Goal: Task Accomplishment & Management: Use online tool/utility

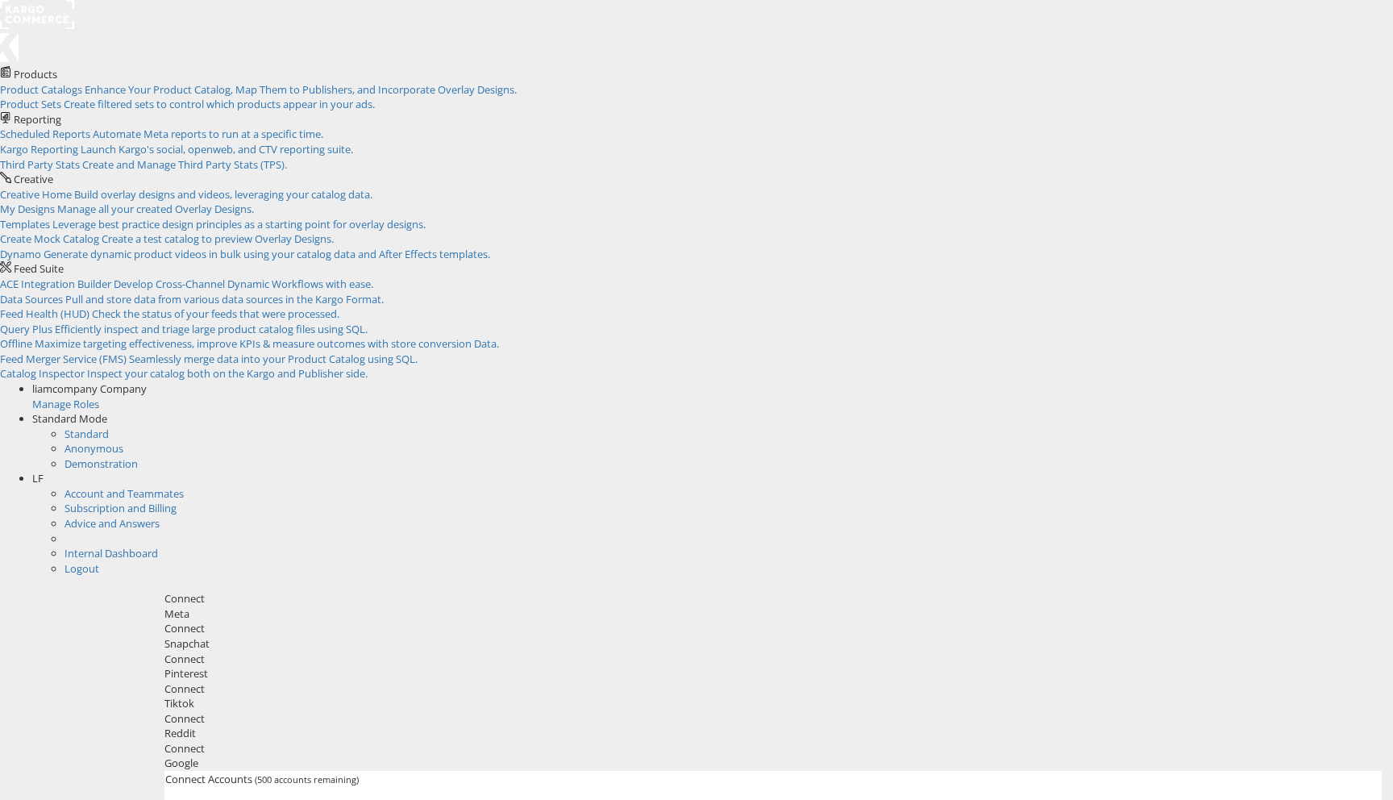
click at [1358, 471] on div "LF" at bounding box center [712, 478] width 1361 height 15
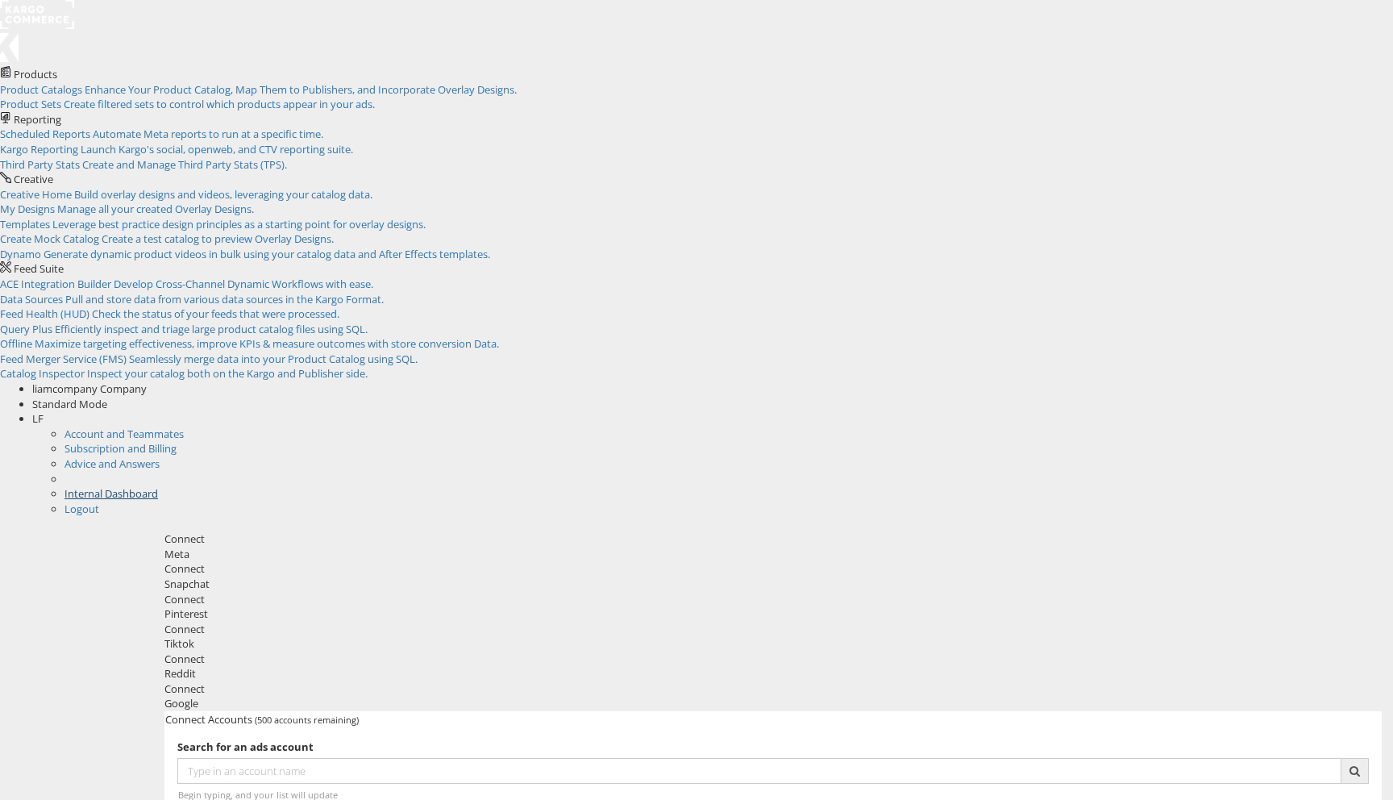
click at [158, 486] on link "Internal Dashboard" at bounding box center [112, 493] width 94 height 15
click at [158, 90] on span "Enhance Your Product Catalog, Map Them to Publishers, and Incorporate Overlay D…" at bounding box center [301, 89] width 432 height 15
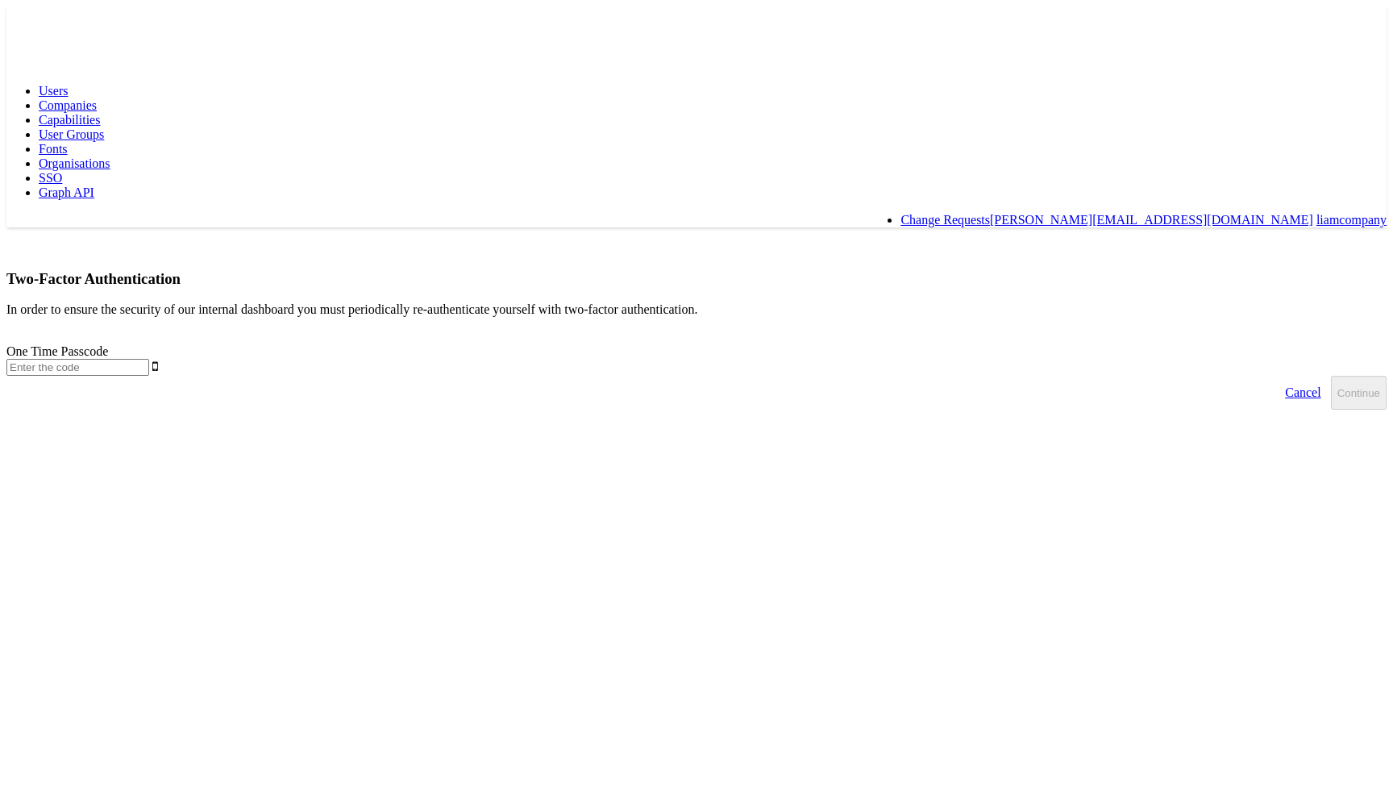
click at [149, 359] on input "text" at bounding box center [77, 367] width 143 height 17
type input "094769"
click at [1331, 376] on button "Continue" at bounding box center [1359, 393] width 56 height 34
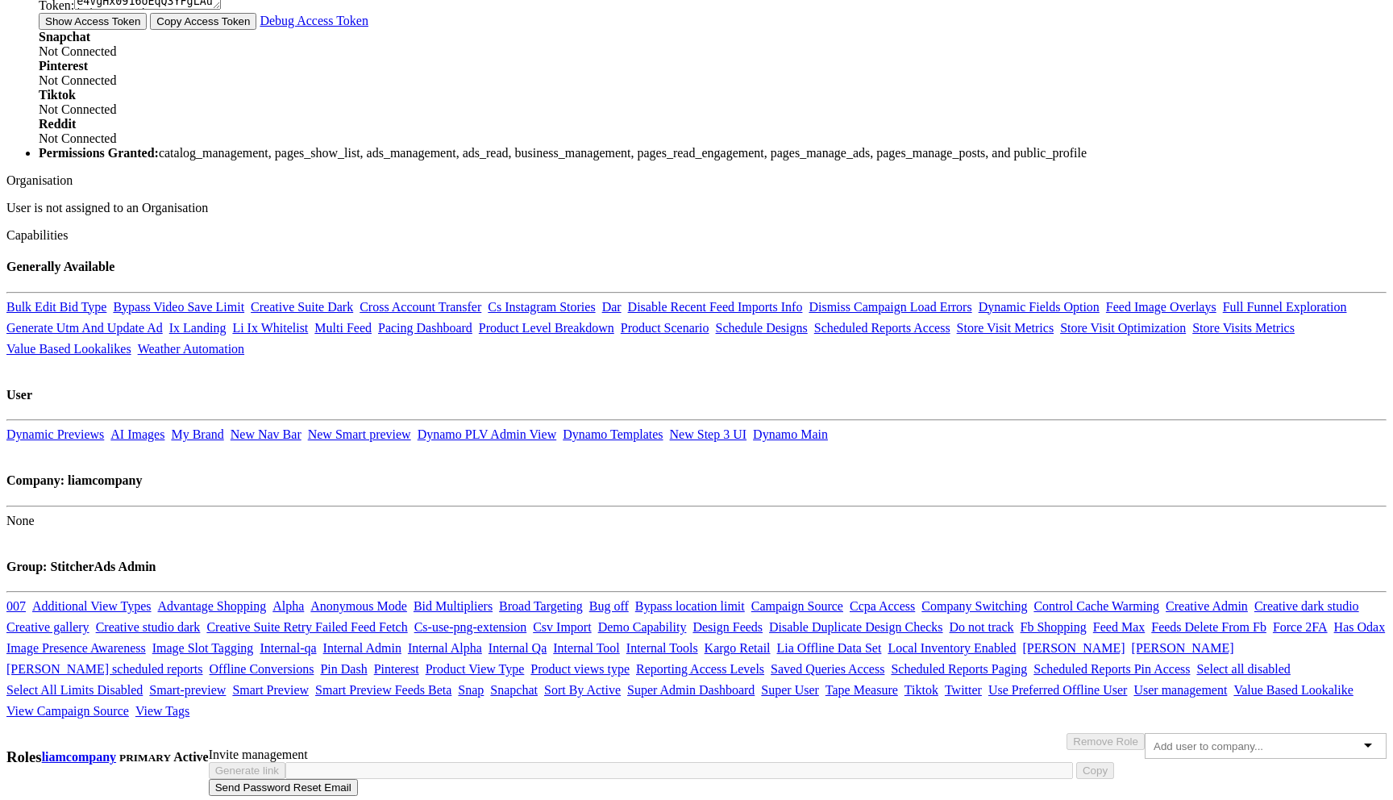
scroll to position [1196, 0]
click at [484, 683] on link "Snap" at bounding box center [471, 690] width 26 height 14
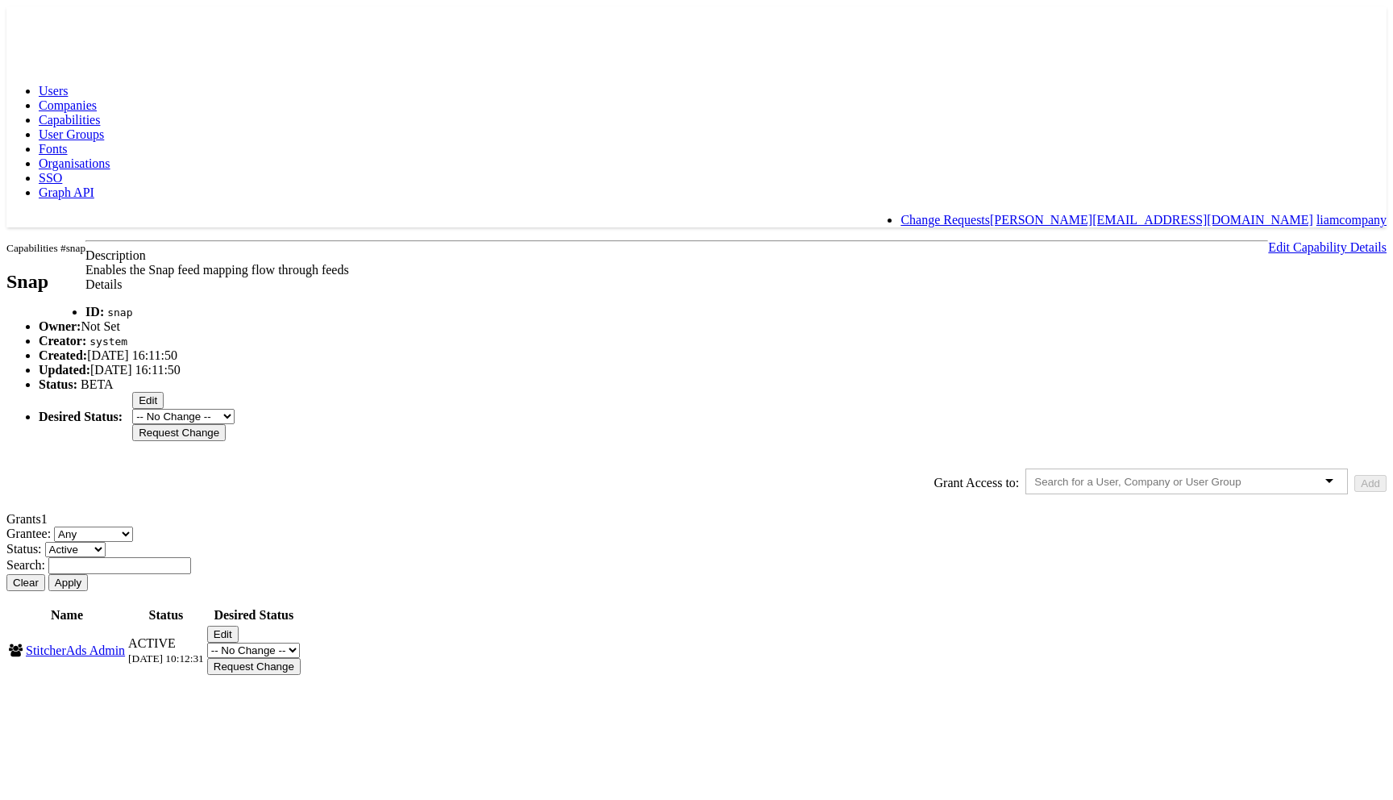
scroll to position [48, 0]
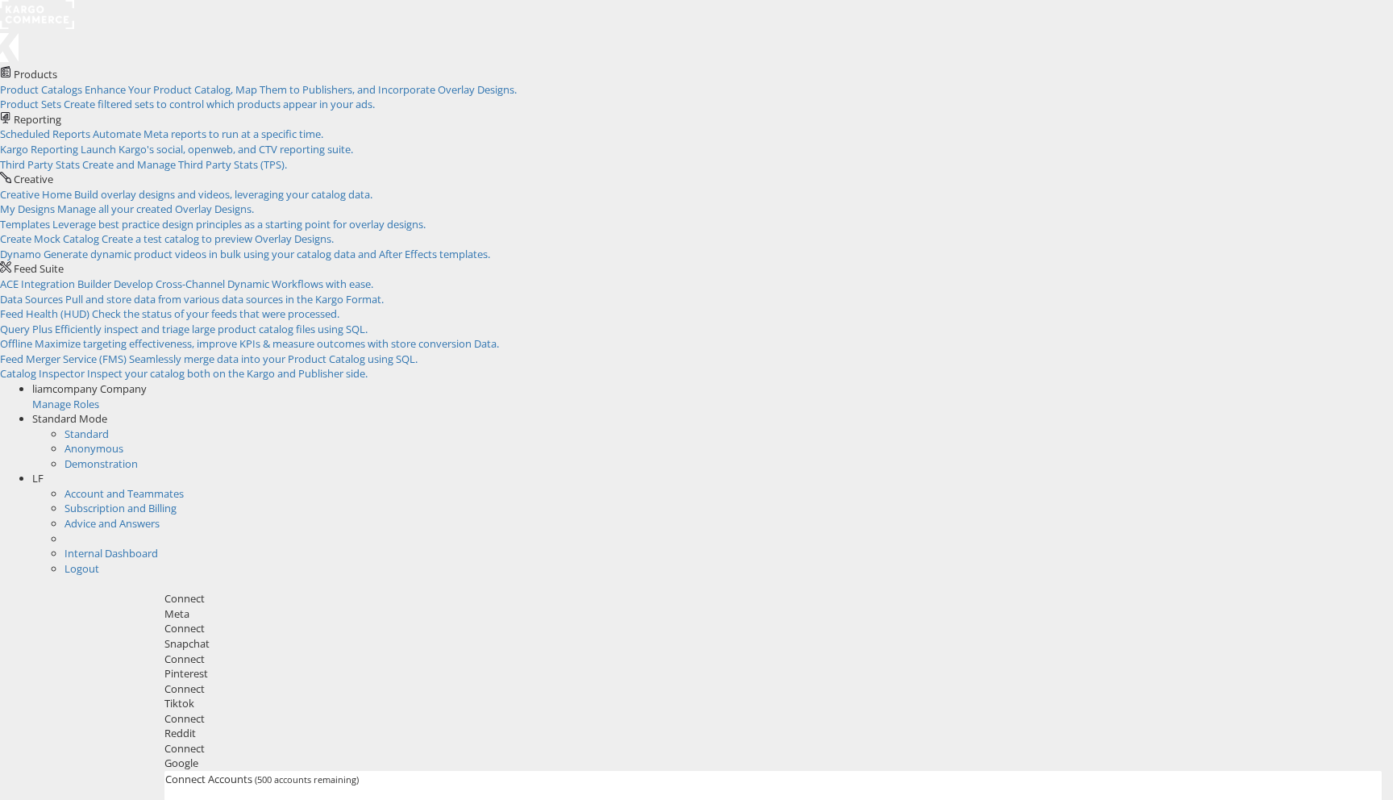
click at [44, 471] on span "LF" at bounding box center [37, 478] width 11 height 15
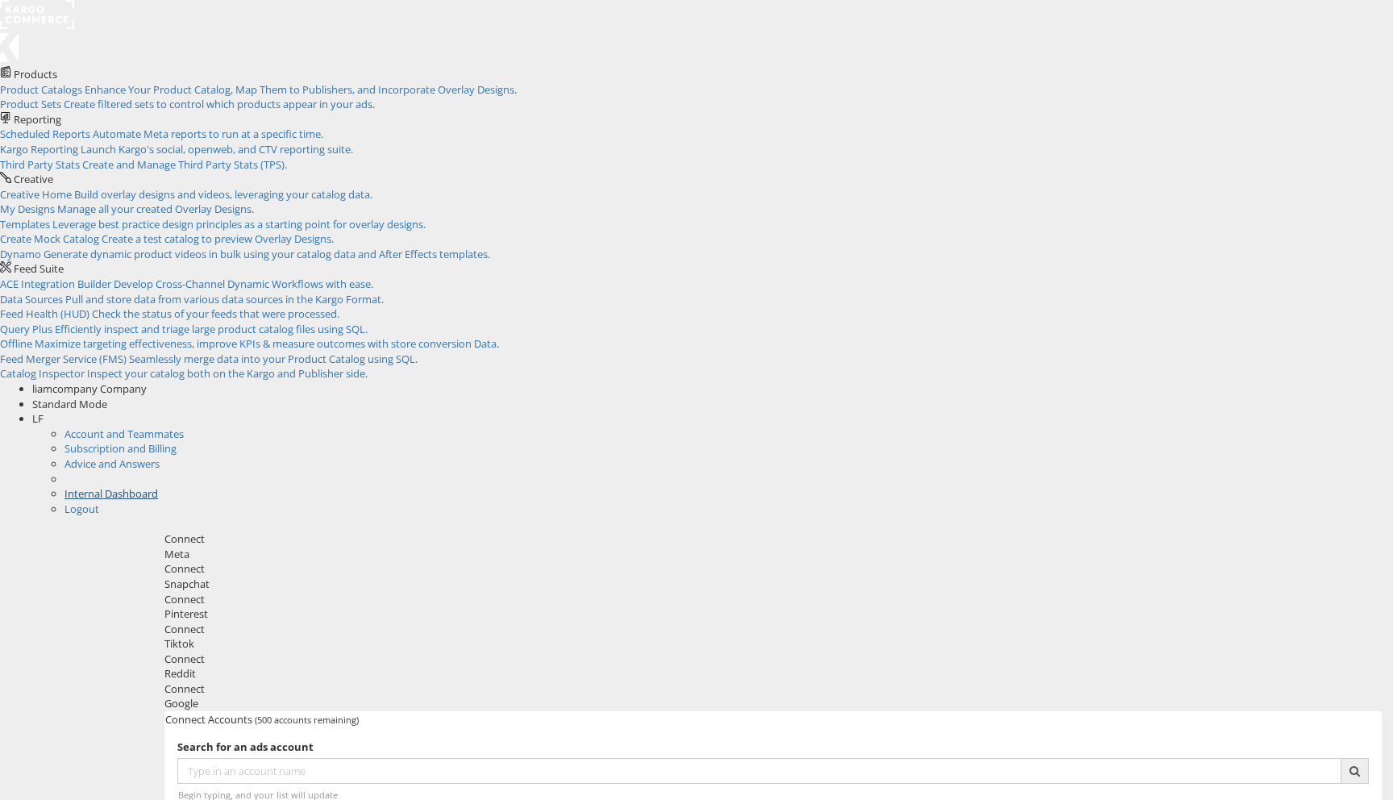
click at [158, 486] on link "Internal Dashboard" at bounding box center [112, 493] width 94 height 15
click at [181, 96] on span "Enhance Your Product Catalog, Map Them to Publishers, and Incorporate Overlay D…" at bounding box center [301, 89] width 432 height 15
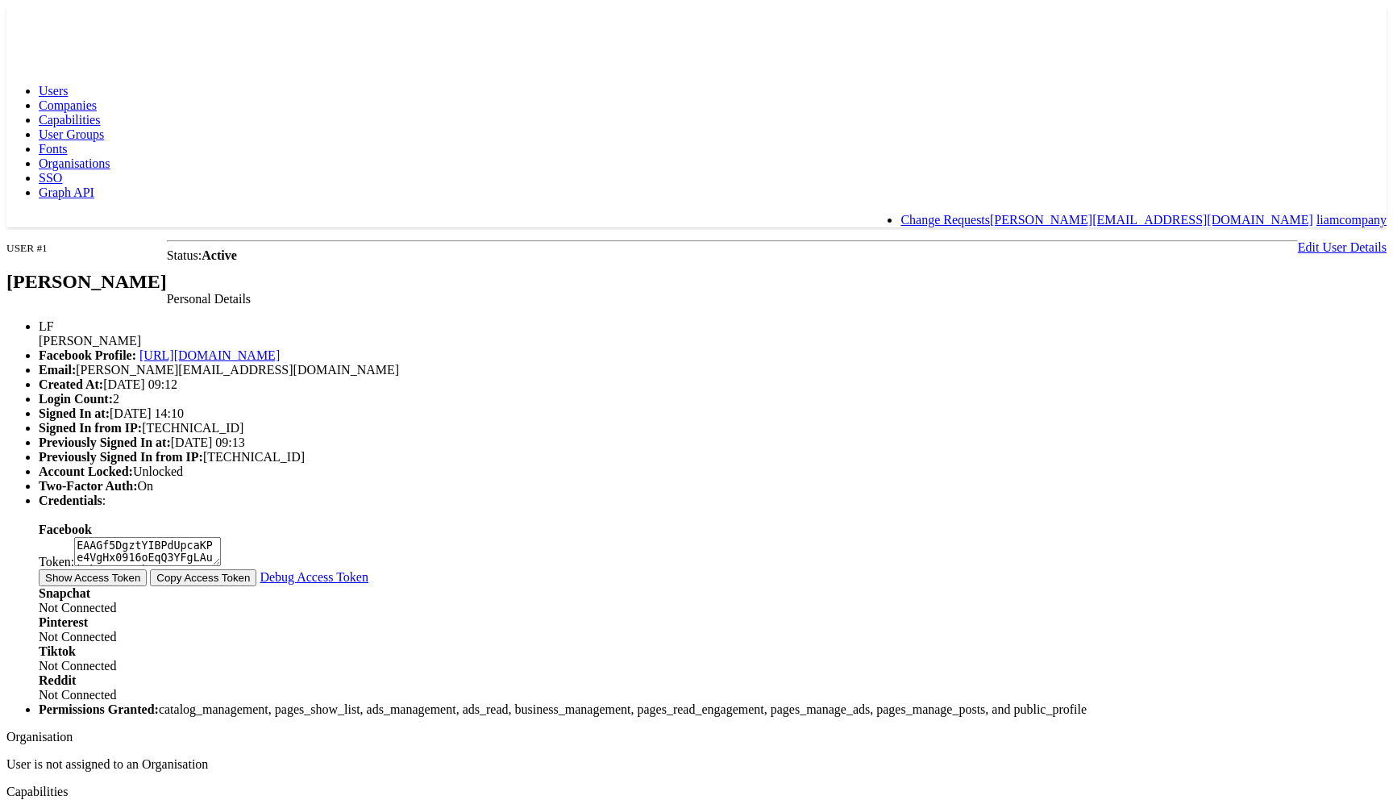
click at [100, 113] on link "Capabilities" at bounding box center [69, 120] width 61 height 14
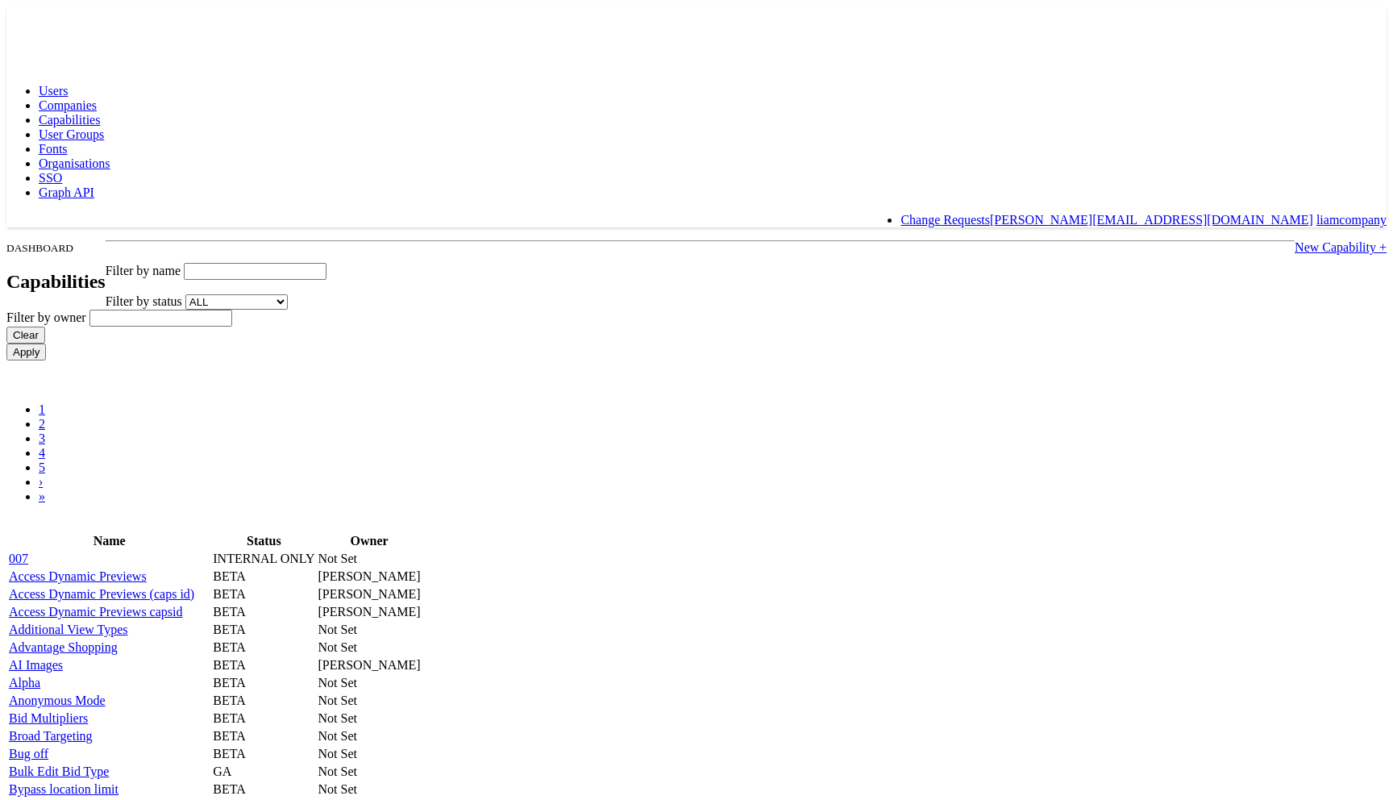
click at [68, 84] on span "Users" at bounding box center [53, 91] width 29 height 14
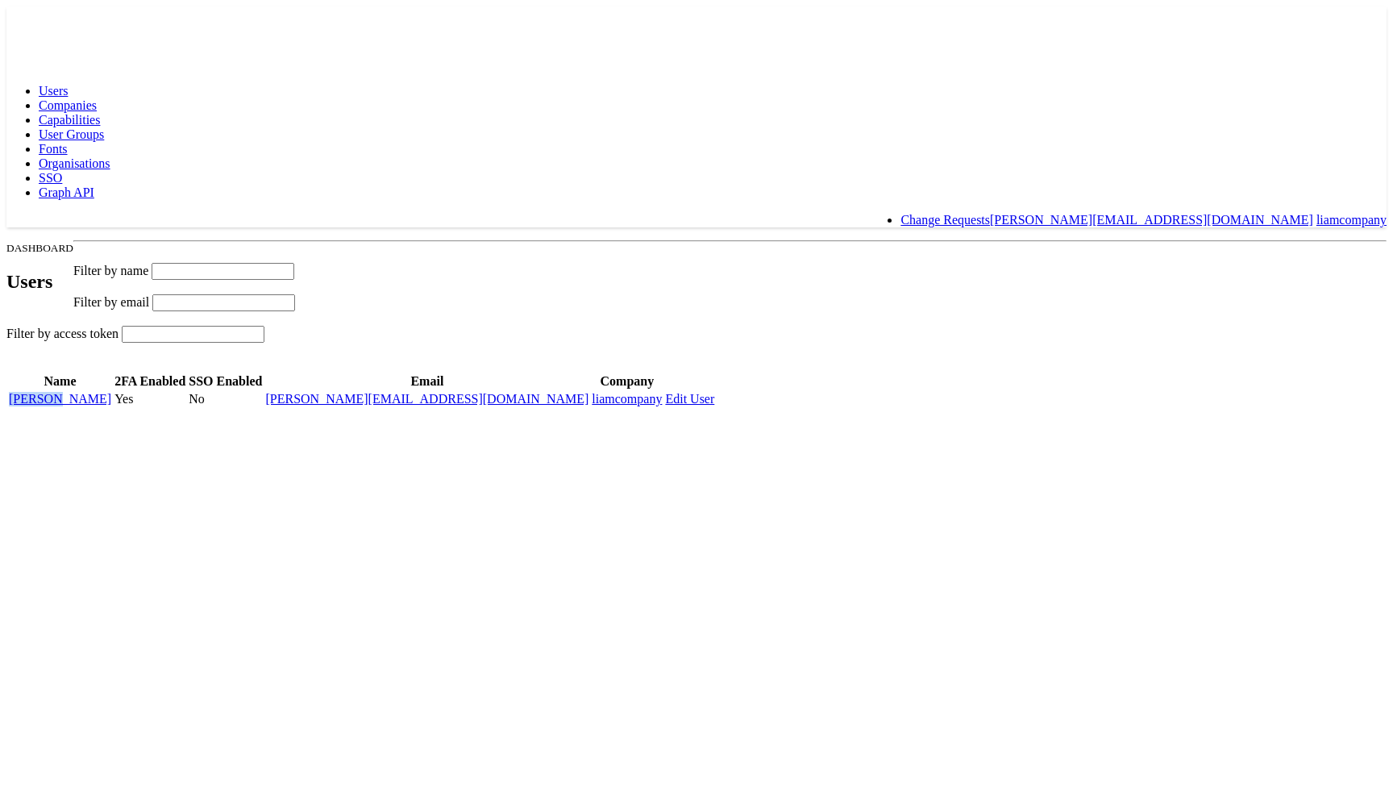
click at [112, 391] on td "[PERSON_NAME]" at bounding box center [60, 399] width 104 height 16
click at [111, 402] on link "[PERSON_NAME]" at bounding box center [60, 399] width 102 height 14
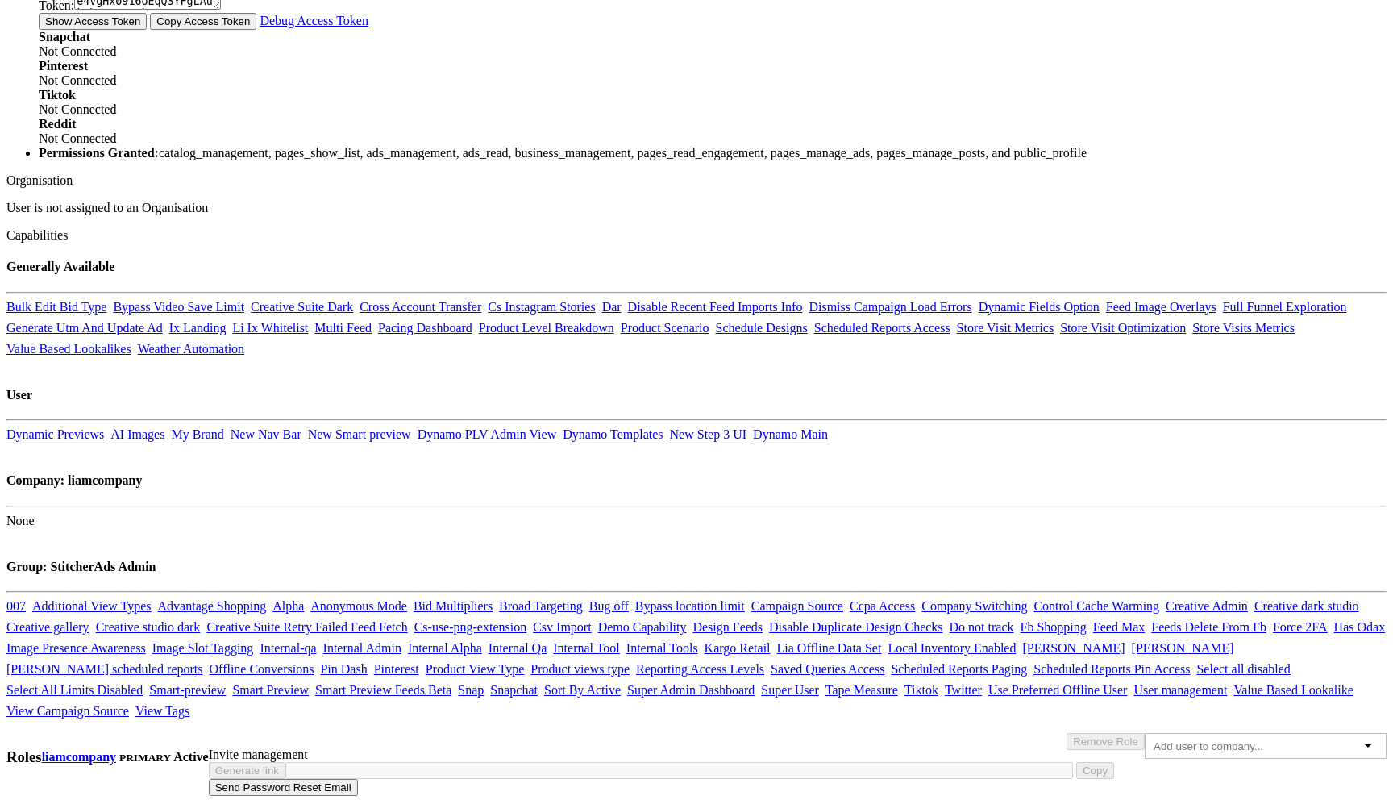
scroll to position [1105, 0]
click at [747, 427] on link "New Step 3 UI" at bounding box center [708, 434] width 77 height 14
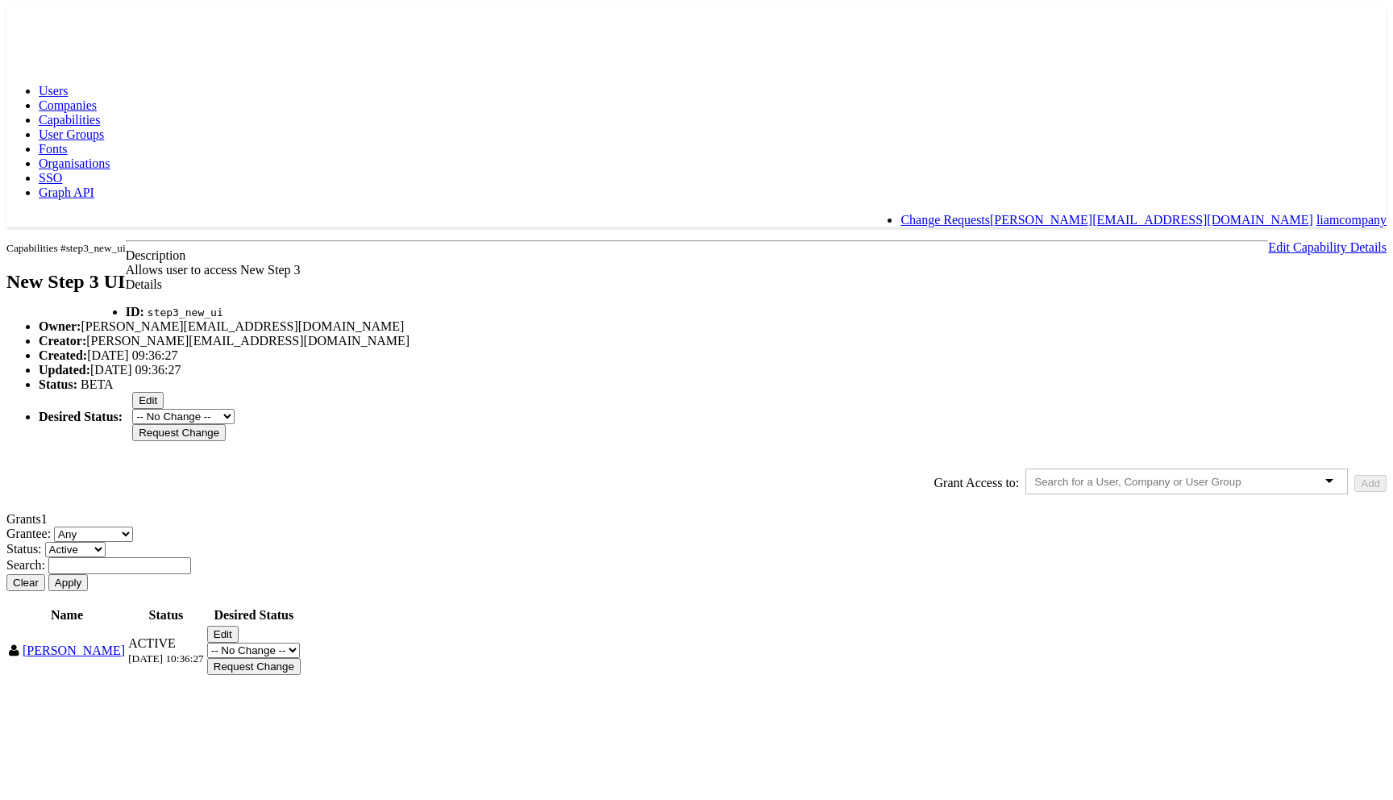
scroll to position [48, 0]
click at [239, 643] on button "Edit" at bounding box center [222, 634] width 31 height 17
click at [300, 641] on select "-- No Change -- Active Revoked" at bounding box center [253, 633] width 93 height 15
select select "REVOKED"
click at [300, 641] on select "-- No Change -- Active Revoked" at bounding box center [253, 633] width 93 height 15
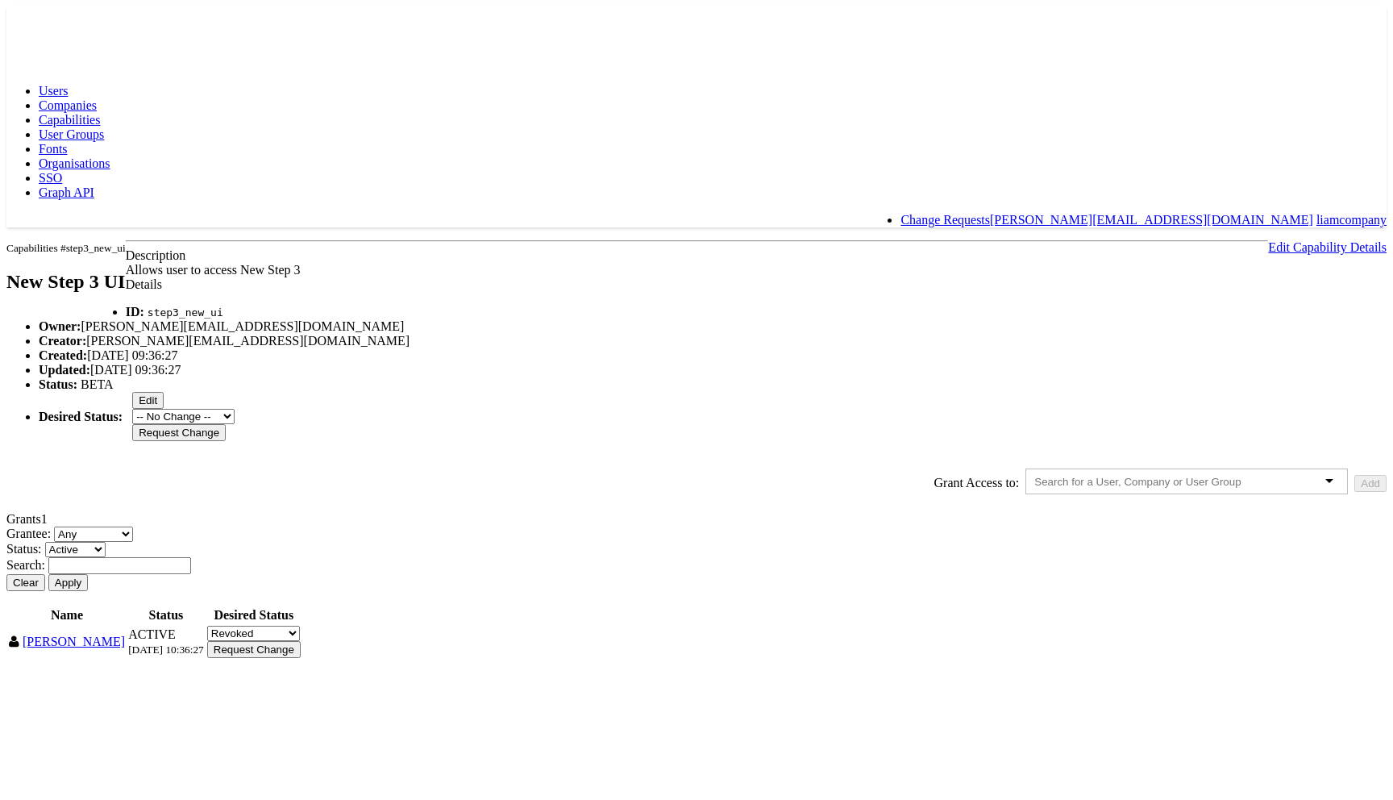
click at [88, 591] on button "Apply" at bounding box center [68, 582] width 40 height 17
click at [239, 643] on button "Edit" at bounding box center [222, 634] width 31 height 17
click at [300, 641] on select "-- No Change -- Active Revoked" at bounding box center [253, 633] width 93 height 15
select select "REVOKED"
click at [300, 641] on select "-- No Change -- Active Revoked" at bounding box center [253, 633] width 93 height 15
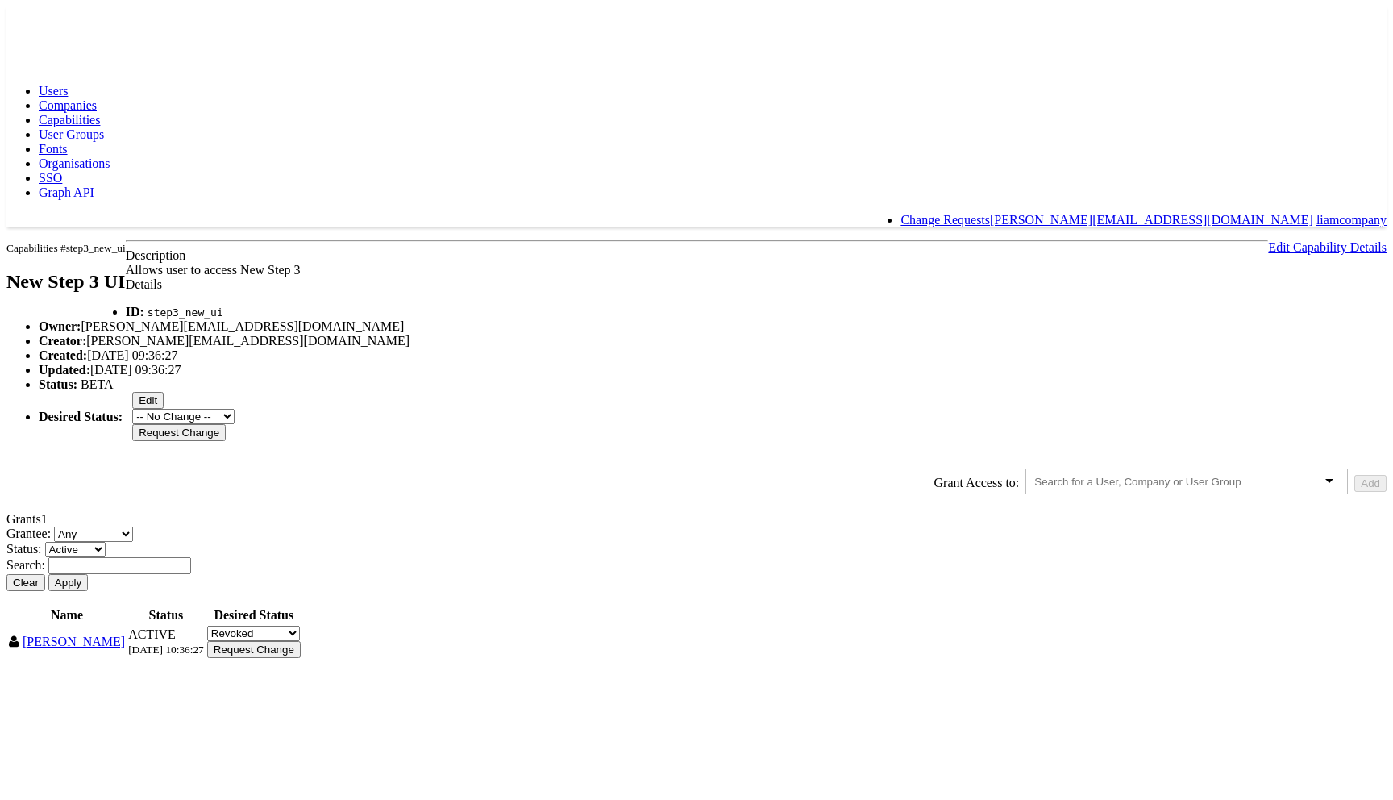
click at [301, 658] on input "Request Change" at bounding box center [254, 649] width 94 height 17
click at [260, 657] on input "Approve" at bounding box center [233, 648] width 53 height 17
click at [55, 23] on rect at bounding box center [43, 20] width 74 height 29
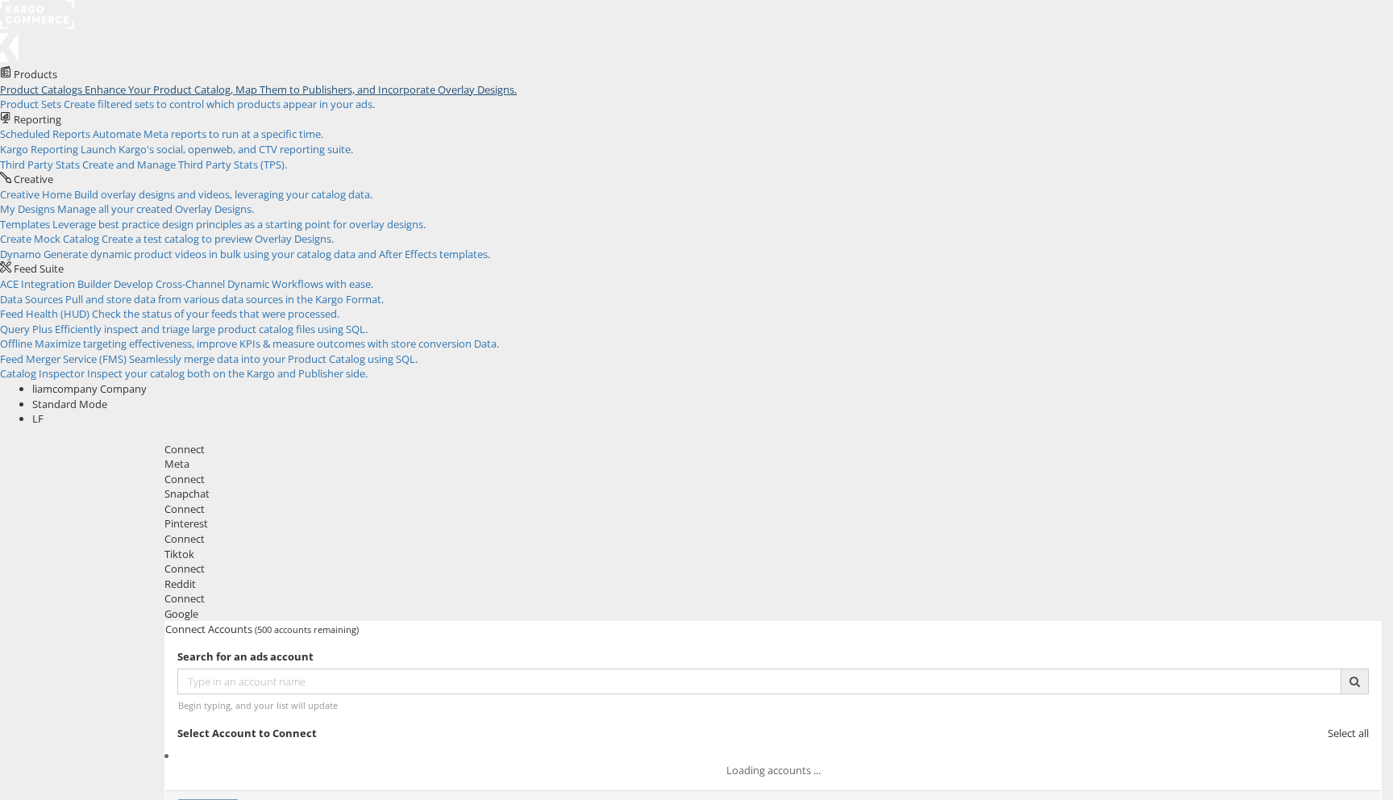
click at [189, 82] on span "Enhance Your Product Catalog, Map Them to Publishers, and Incorporate Overlay D…" at bounding box center [301, 89] width 432 height 15
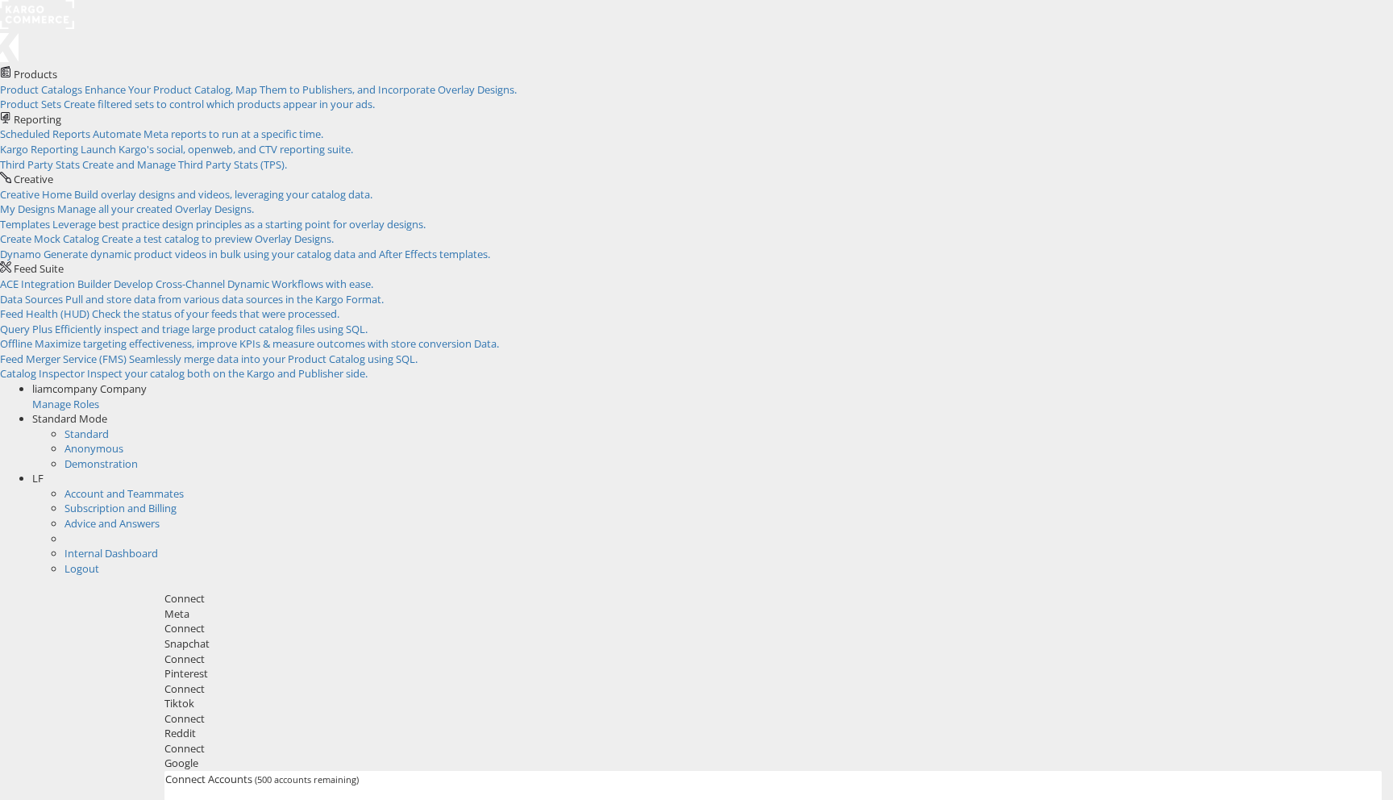
click at [1335, 411] on div "Standard Mode" at bounding box center [712, 418] width 1361 height 15
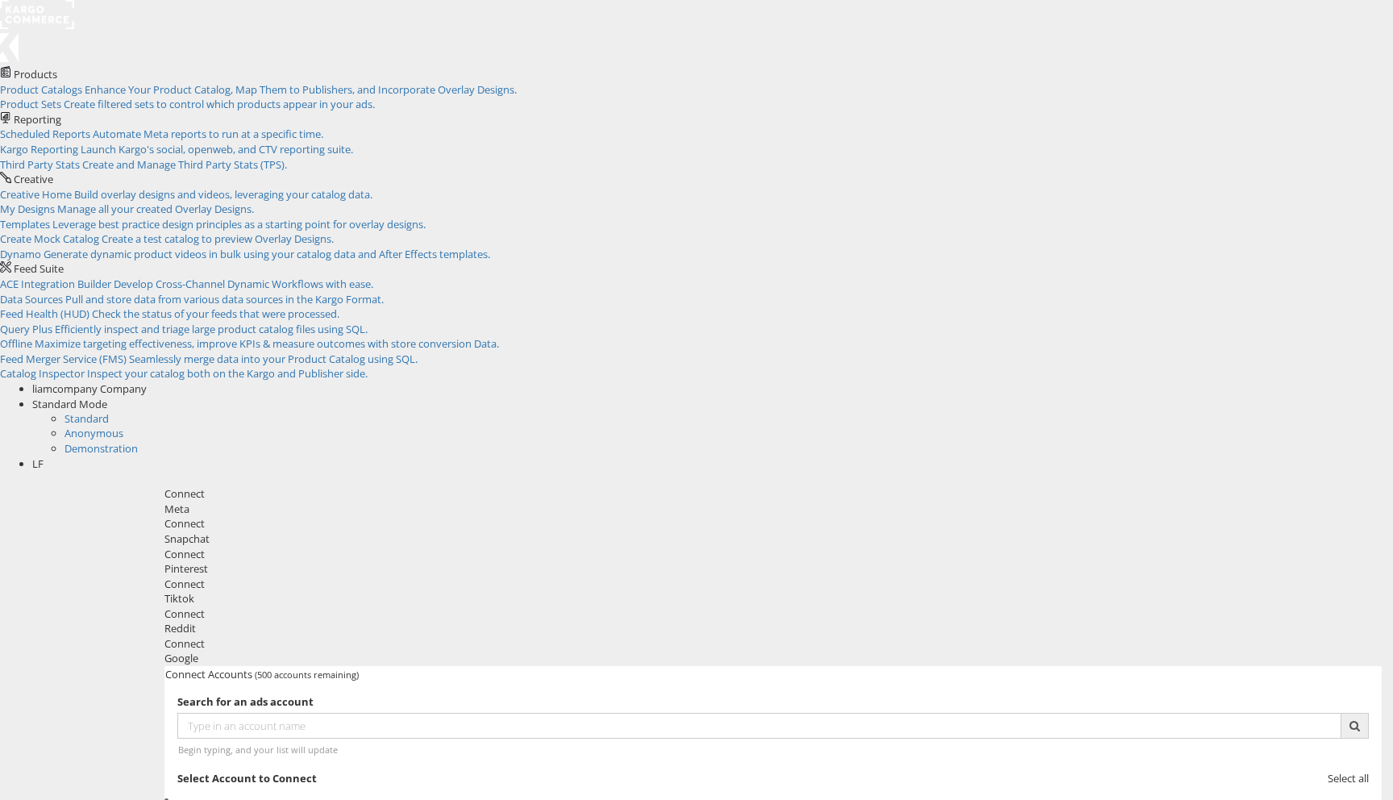
click at [44, 456] on span "LF" at bounding box center [37, 463] width 11 height 15
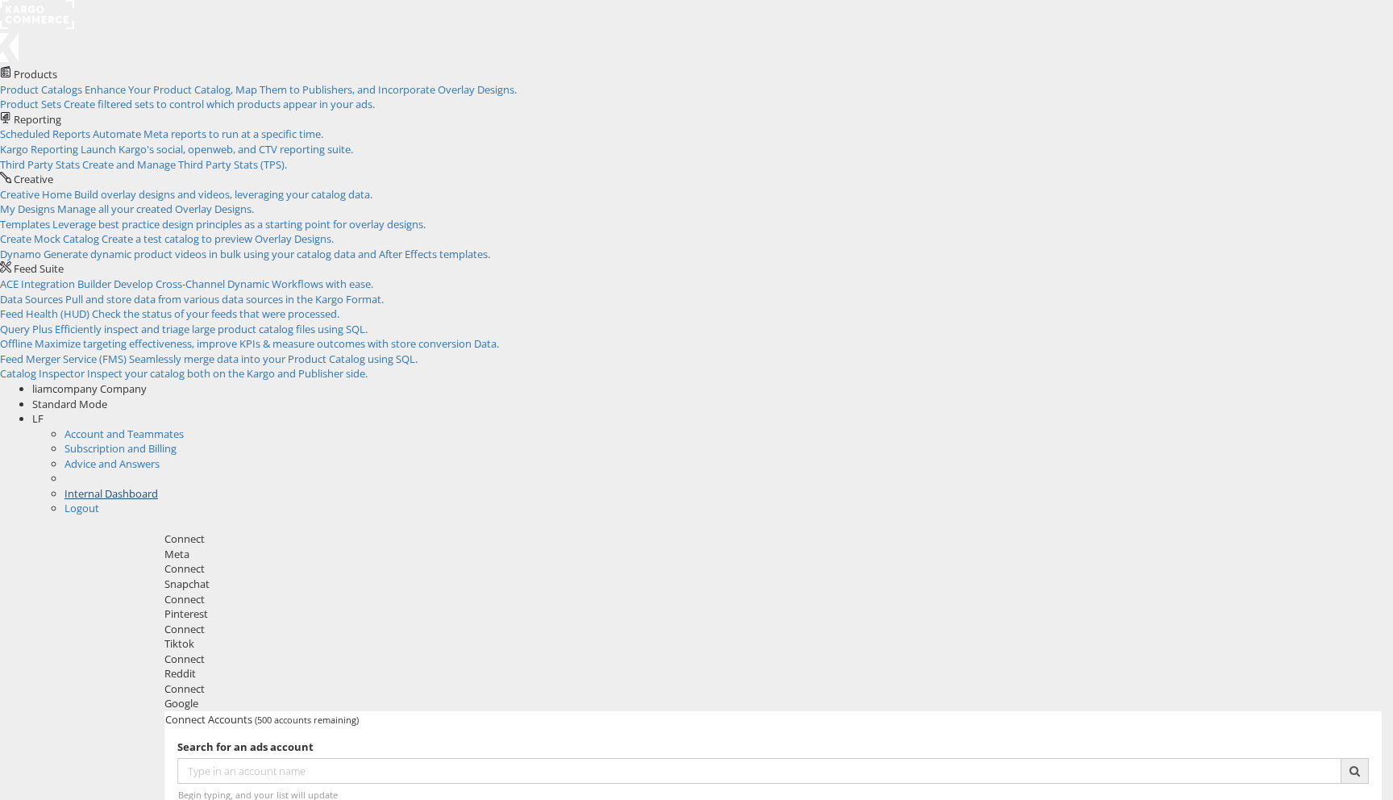
click at [158, 486] on link "Internal Dashboard" at bounding box center [112, 493] width 94 height 15
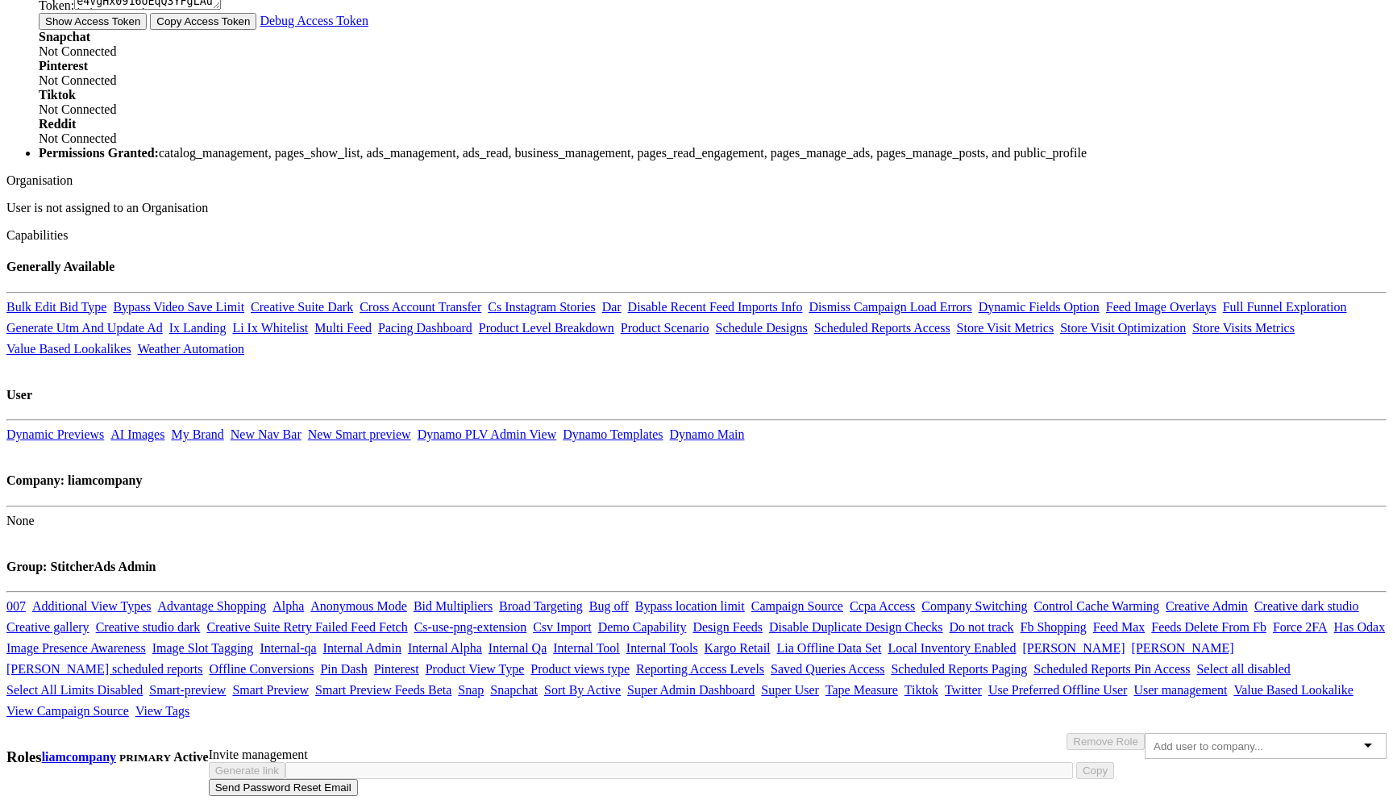
scroll to position [1284, 0]
click at [1154, 740] on input "text" at bounding box center [1213, 746] width 119 height 12
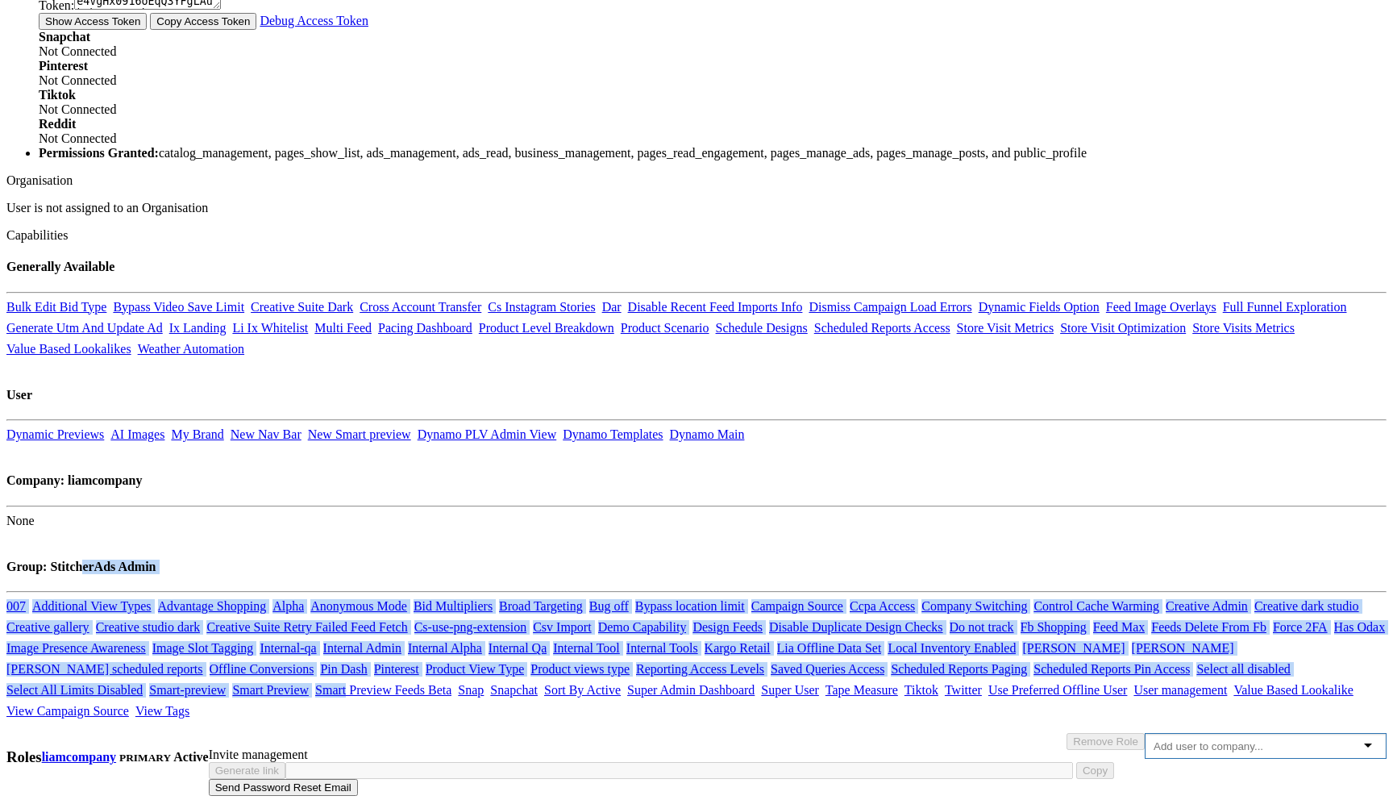
drag, startPoint x: 1015, startPoint y: 233, endPoint x: 1015, endPoint y: 471, distance: 237.9
click at [1015, 471] on div "USER #1 [PERSON_NAME] Edit User Details Status: Active Personal Details LF [PER…" at bounding box center [696, 239] width 1380 height 1110
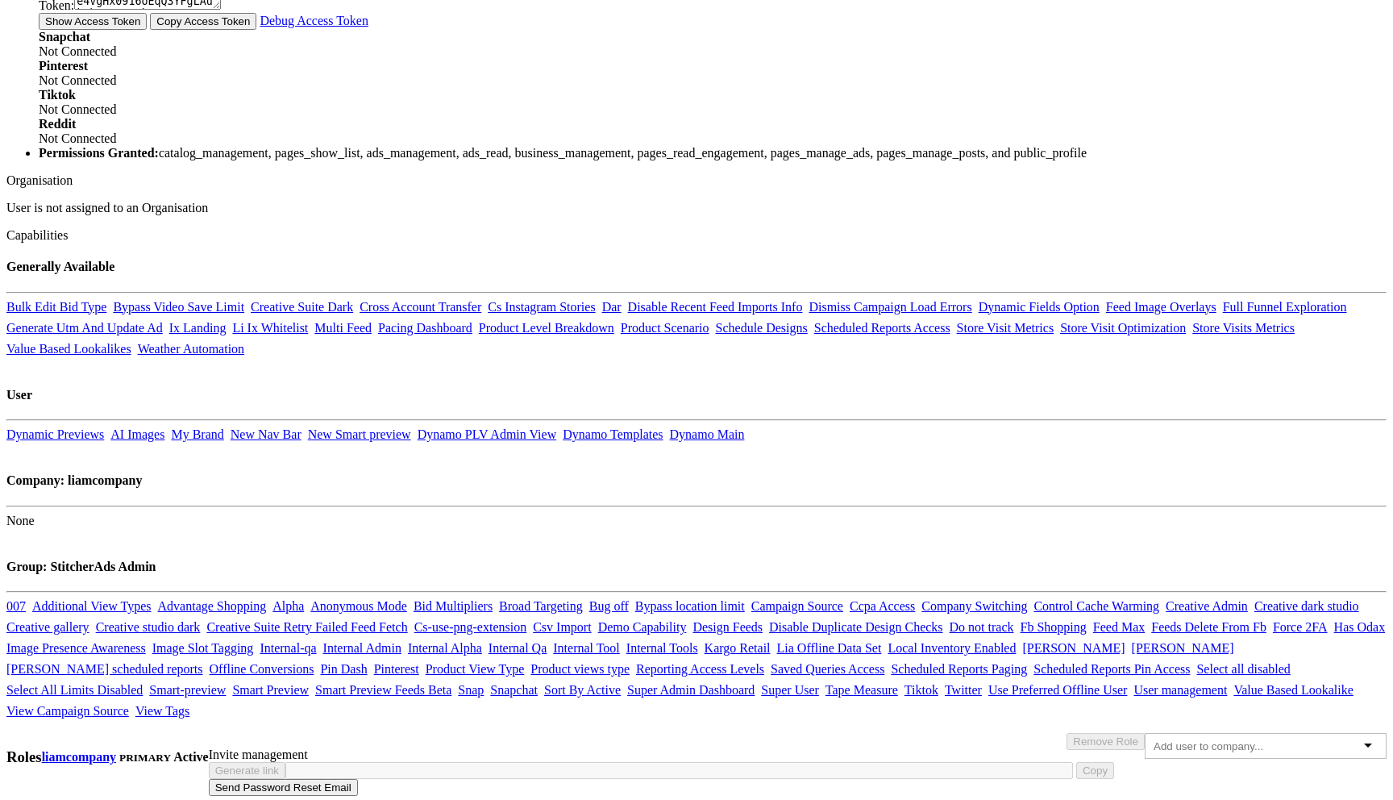
click at [107, 15] on body "Users Companies Capabilities User Groups Fonts Organisations SSO Graph API Chan…" at bounding box center [696, 121] width 1380 height 1343
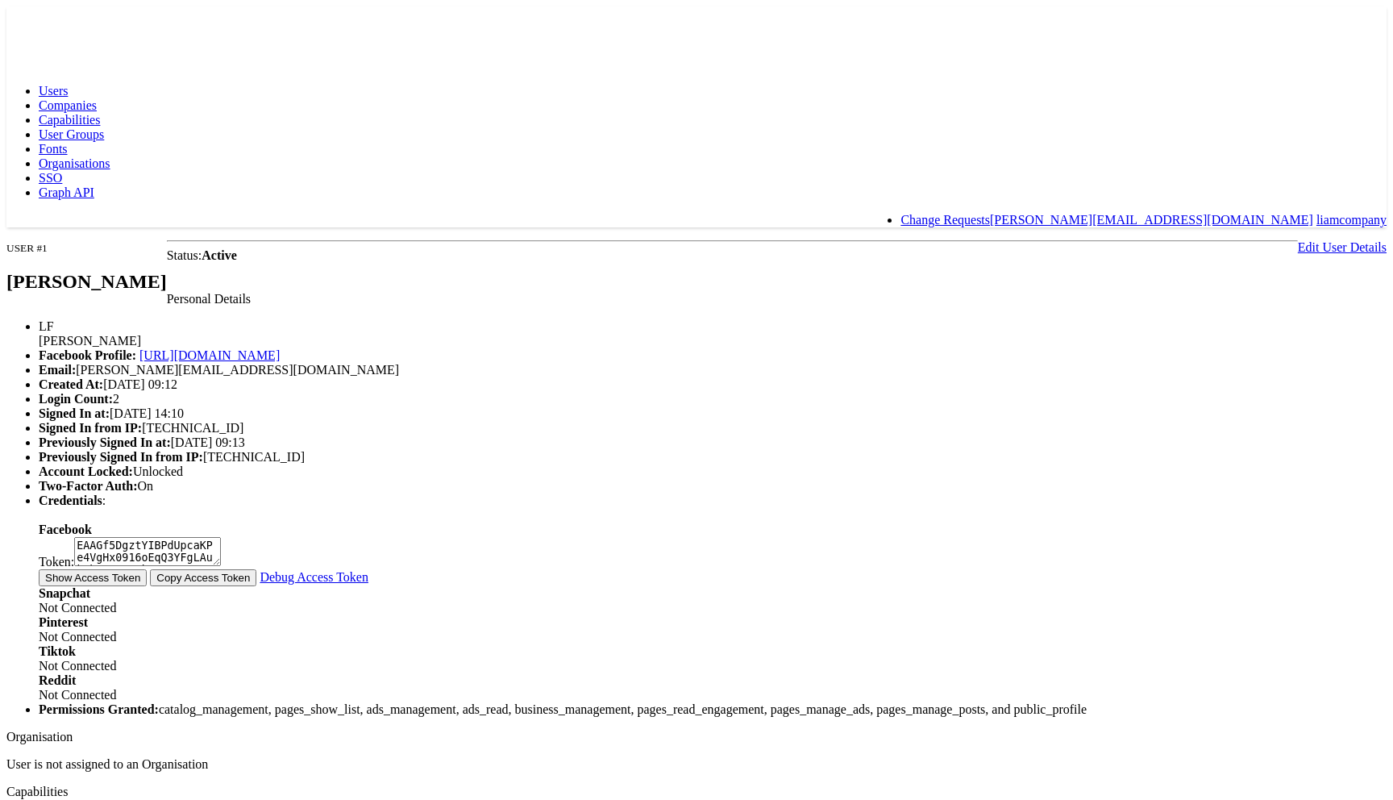
click at [100, 113] on span "Capabilities" at bounding box center [69, 120] width 61 height 14
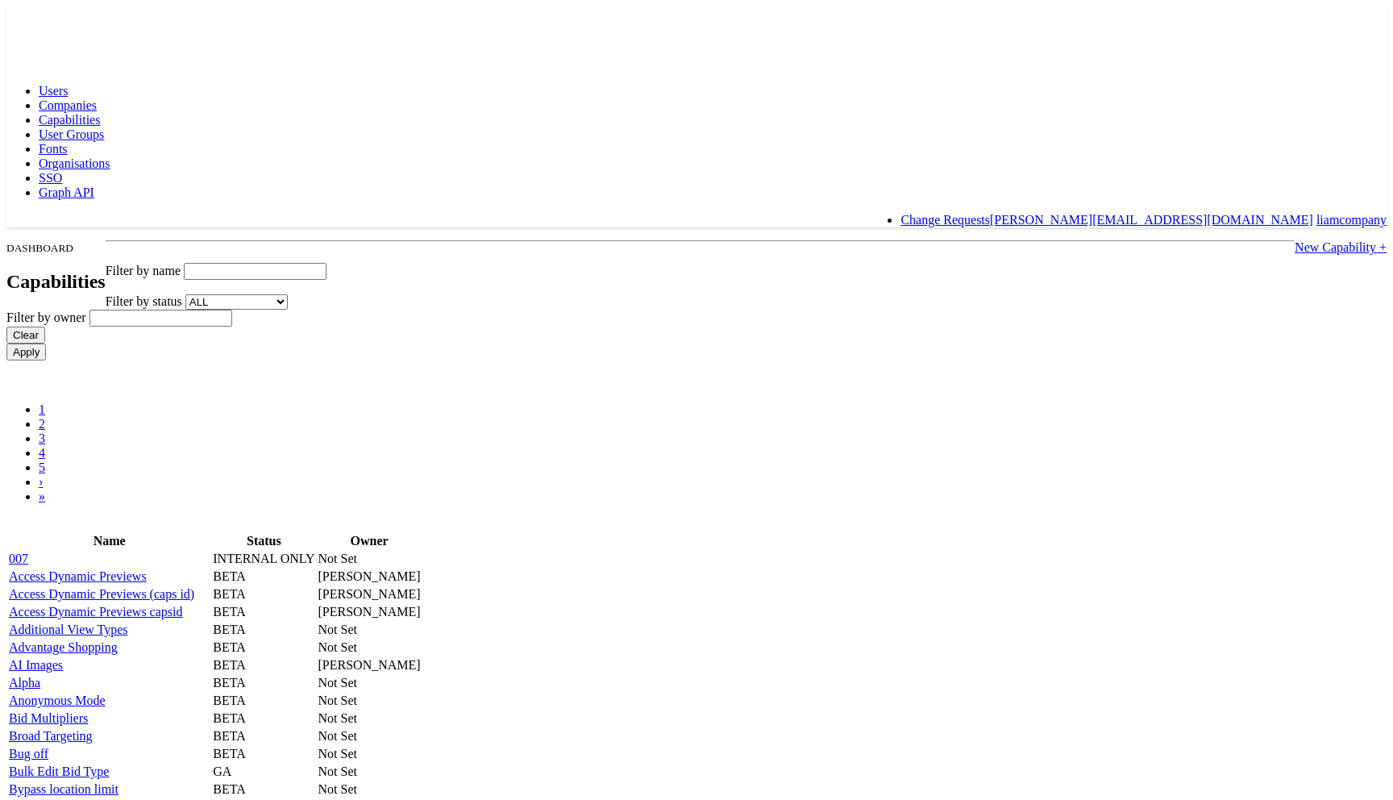
click at [327, 263] on input "text" at bounding box center [255, 271] width 143 height 17
click at [6, 344] on input "Apply" at bounding box center [26, 352] width 40 height 17
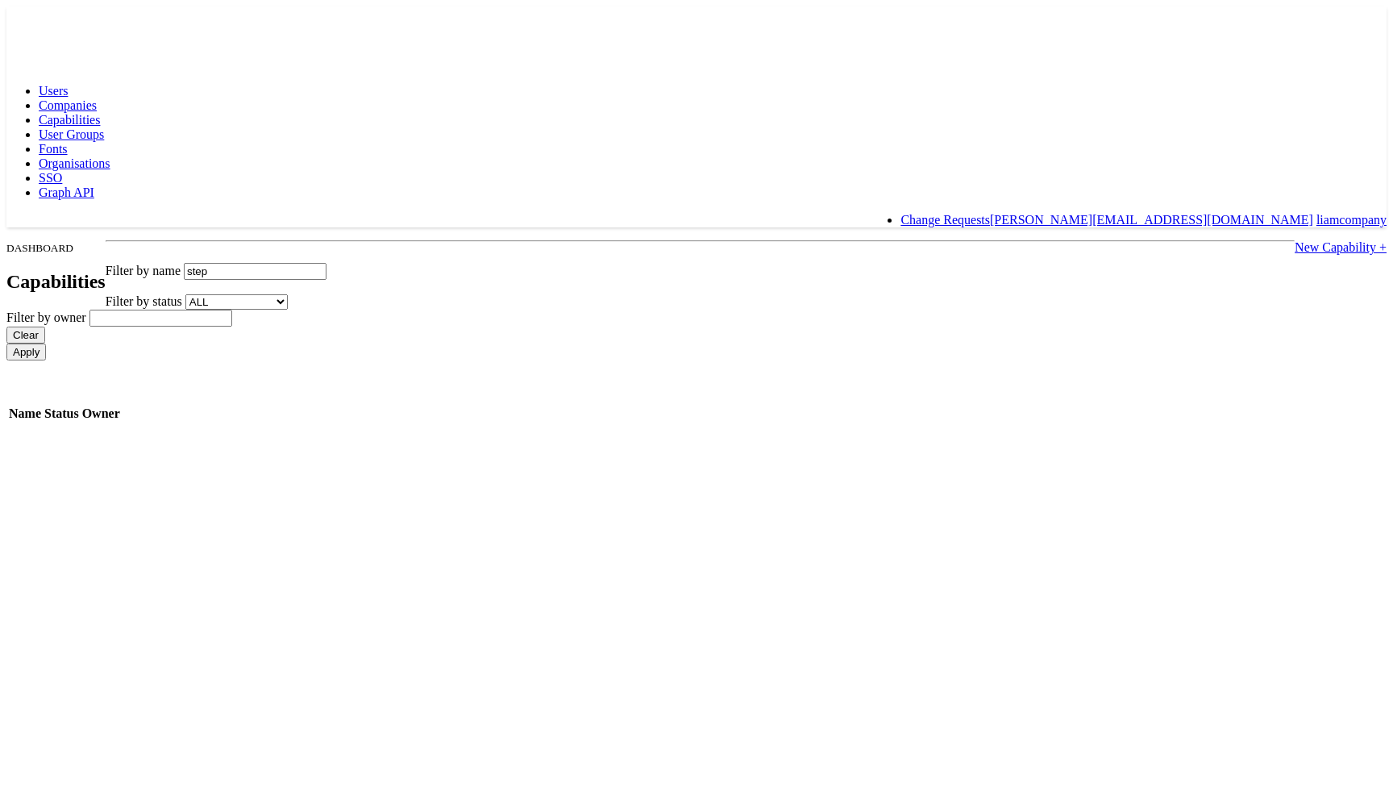
type input "step"
click at [6, 344] on input "Apply" at bounding box center [26, 352] width 40 height 17
click at [86, 424] on link "New Step 3 UI" at bounding box center [47, 431] width 77 height 14
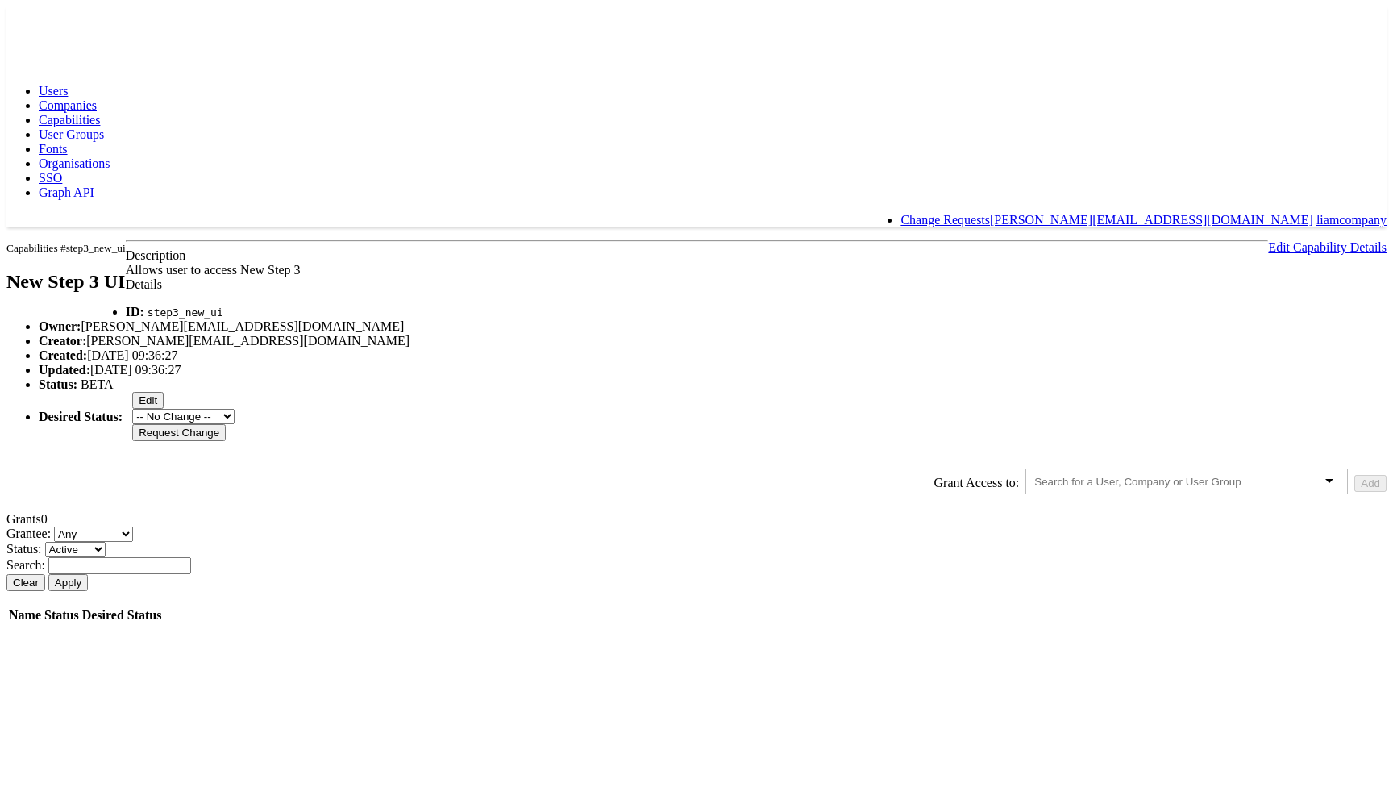
scroll to position [2, 0]
click at [1035, 488] on input "text" at bounding box center [1152, 482] width 235 height 12
type input "li"
click at [1355, 492] on button "Add" at bounding box center [1371, 483] width 32 height 17
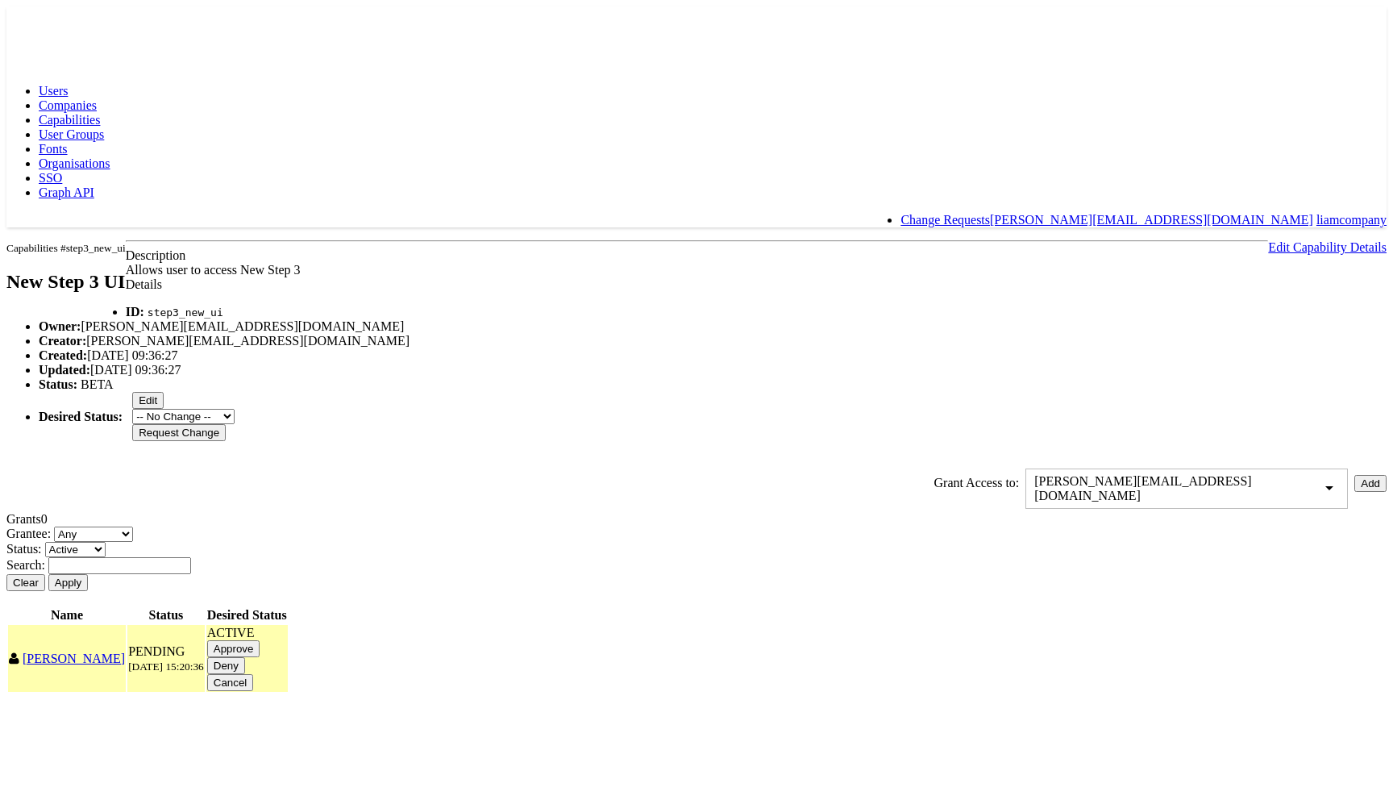
scroll to position [48, 0]
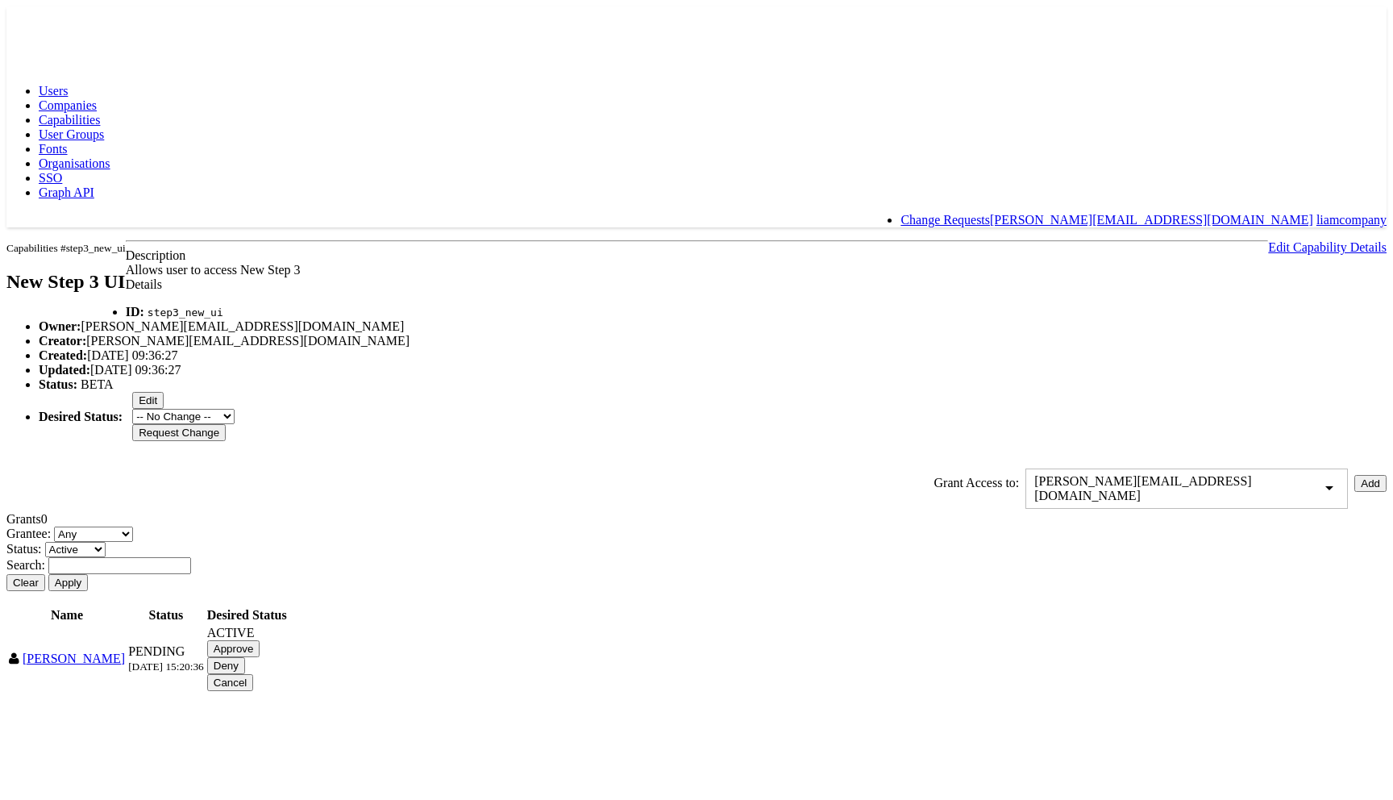
click at [260, 657] on input "Approve" at bounding box center [233, 648] width 53 height 17
click at [55, 14] on rect at bounding box center [43, 20] width 74 height 29
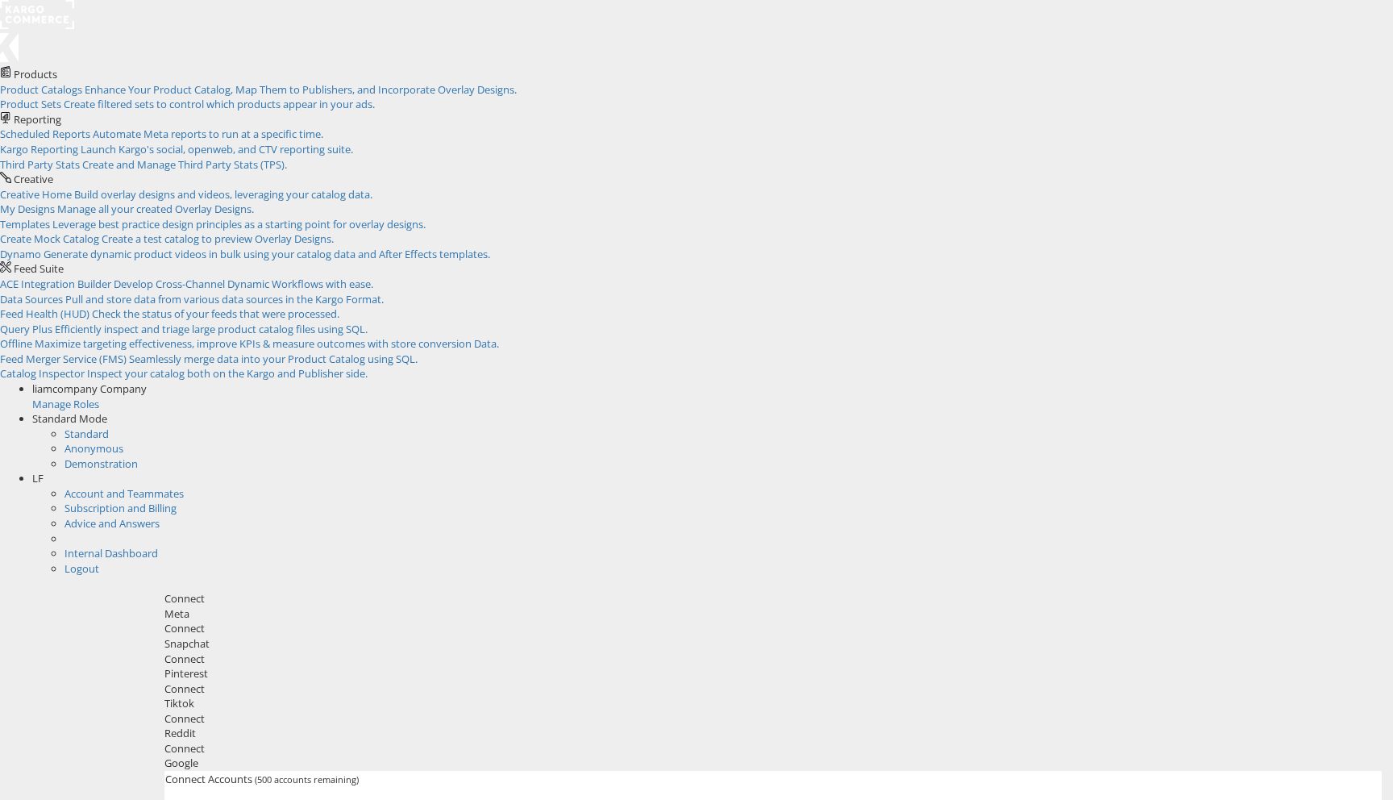
click at [1360, 471] on div "LF" at bounding box center [712, 478] width 1361 height 15
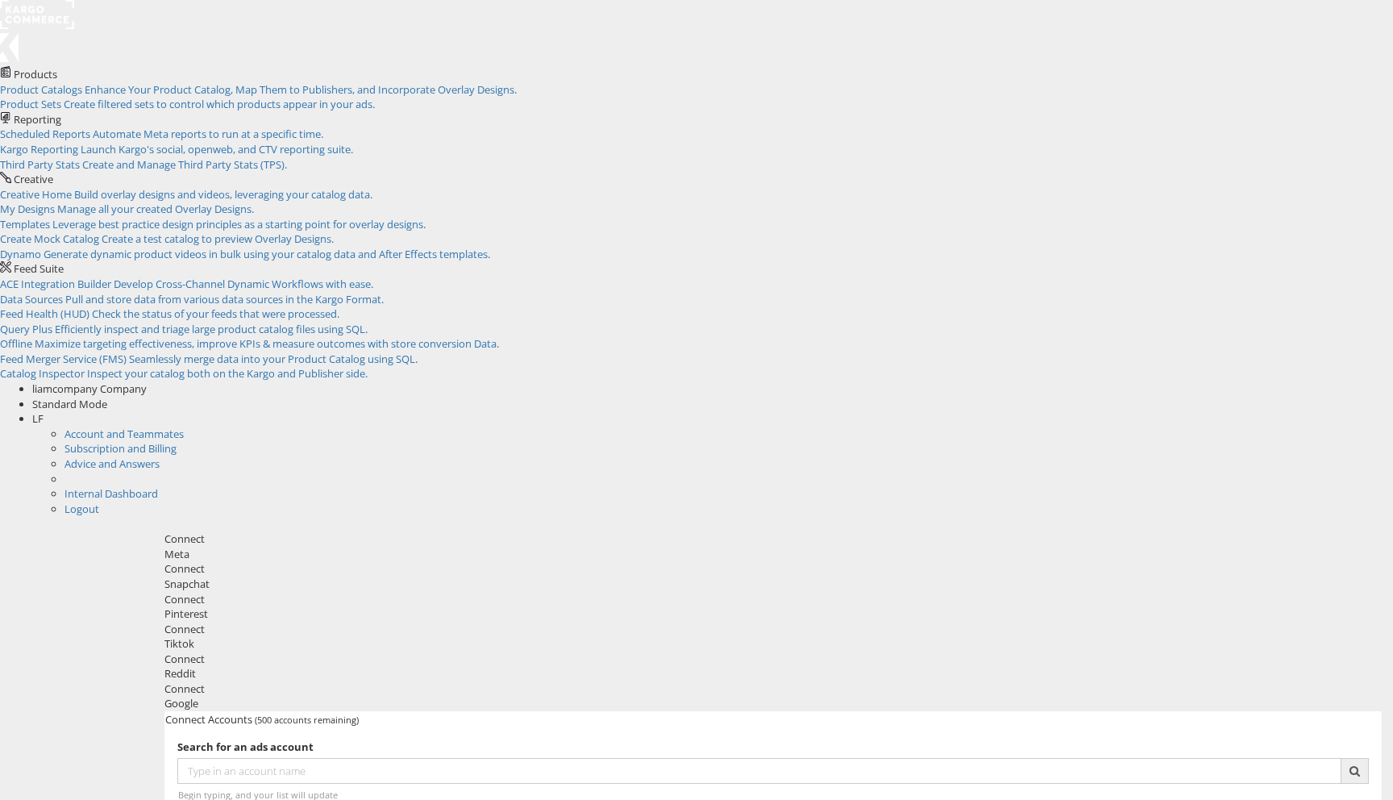
click at [1272, 486] on li "Internal Dashboard" at bounding box center [729, 493] width 1329 height 15
click at [158, 486] on link "Internal Dashboard" at bounding box center [112, 493] width 94 height 15
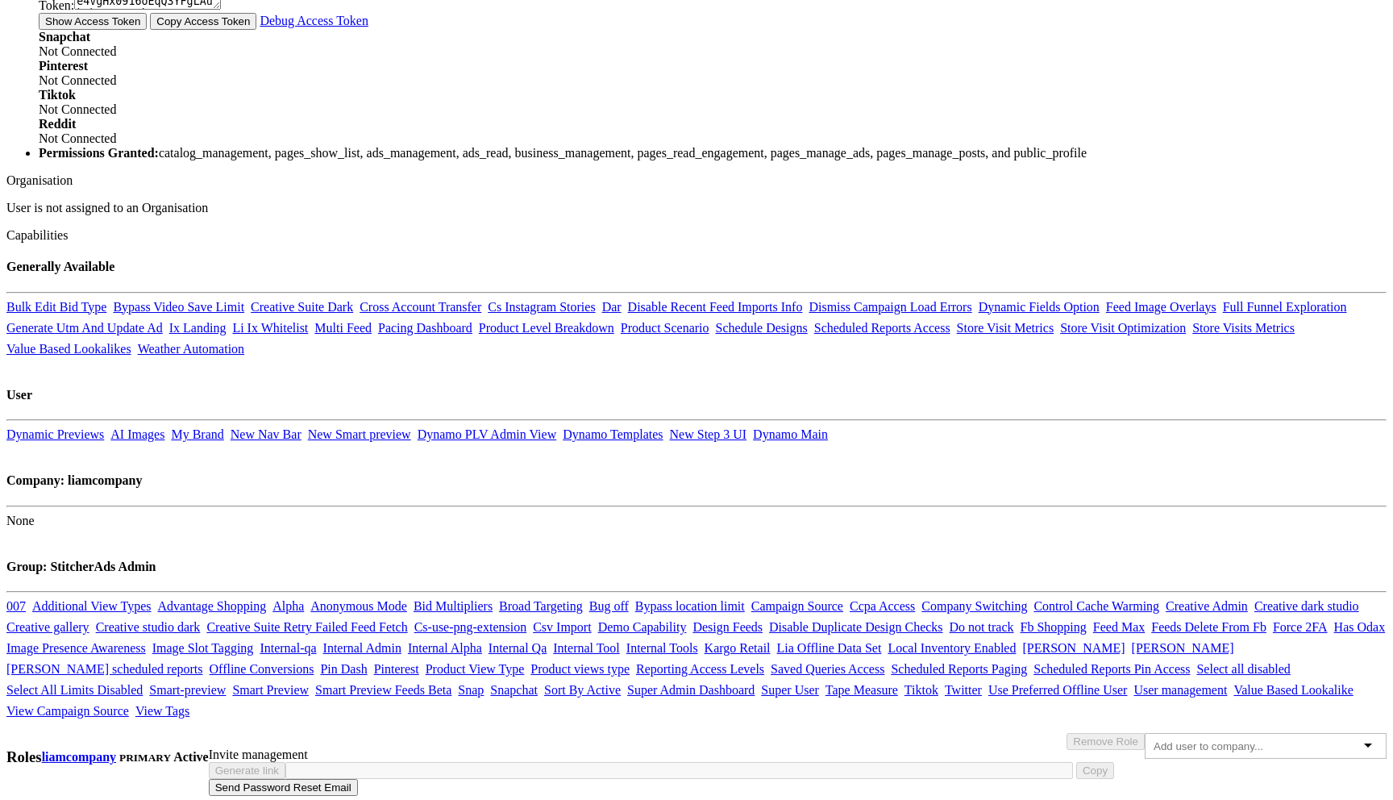
scroll to position [1162, 0]
click at [129, 704] on link "View Campaign Source" at bounding box center [67, 711] width 123 height 14
